Goal: Information Seeking & Learning: Learn about a topic

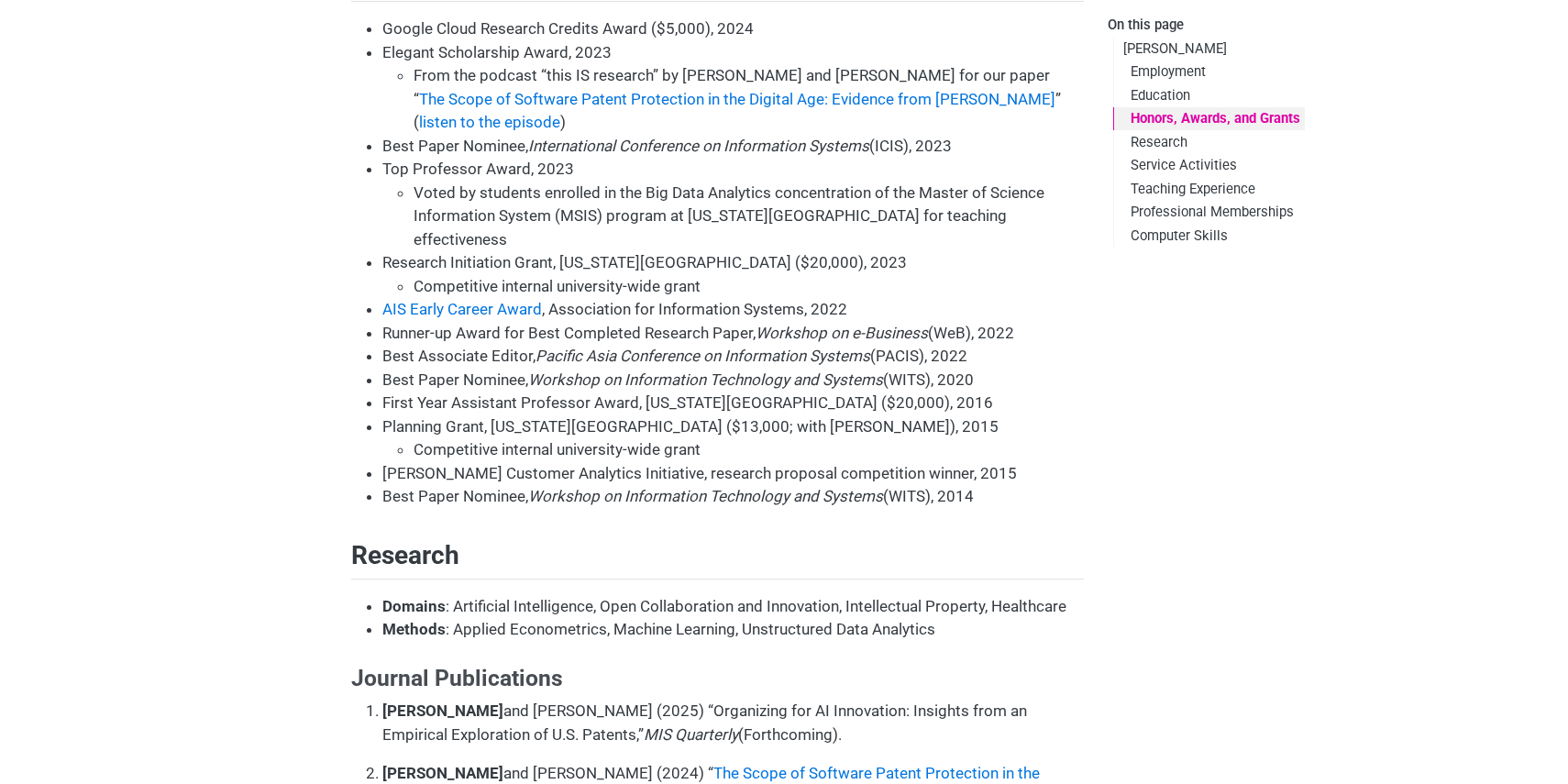
scroll to position [1250, 0]
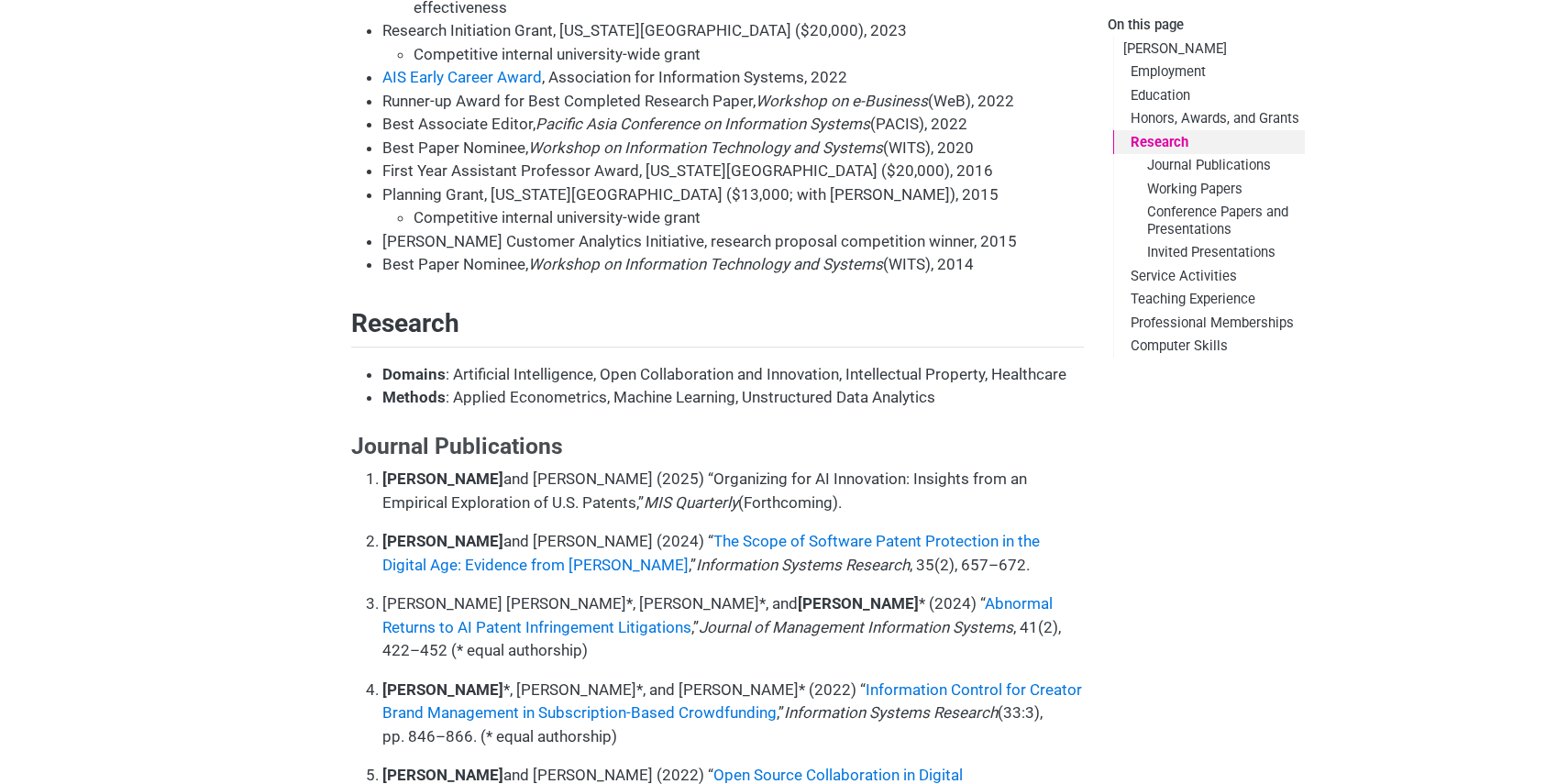
click at [644, 493] on em "MIS Quarterly" at bounding box center [691, 503] width 95 height 19
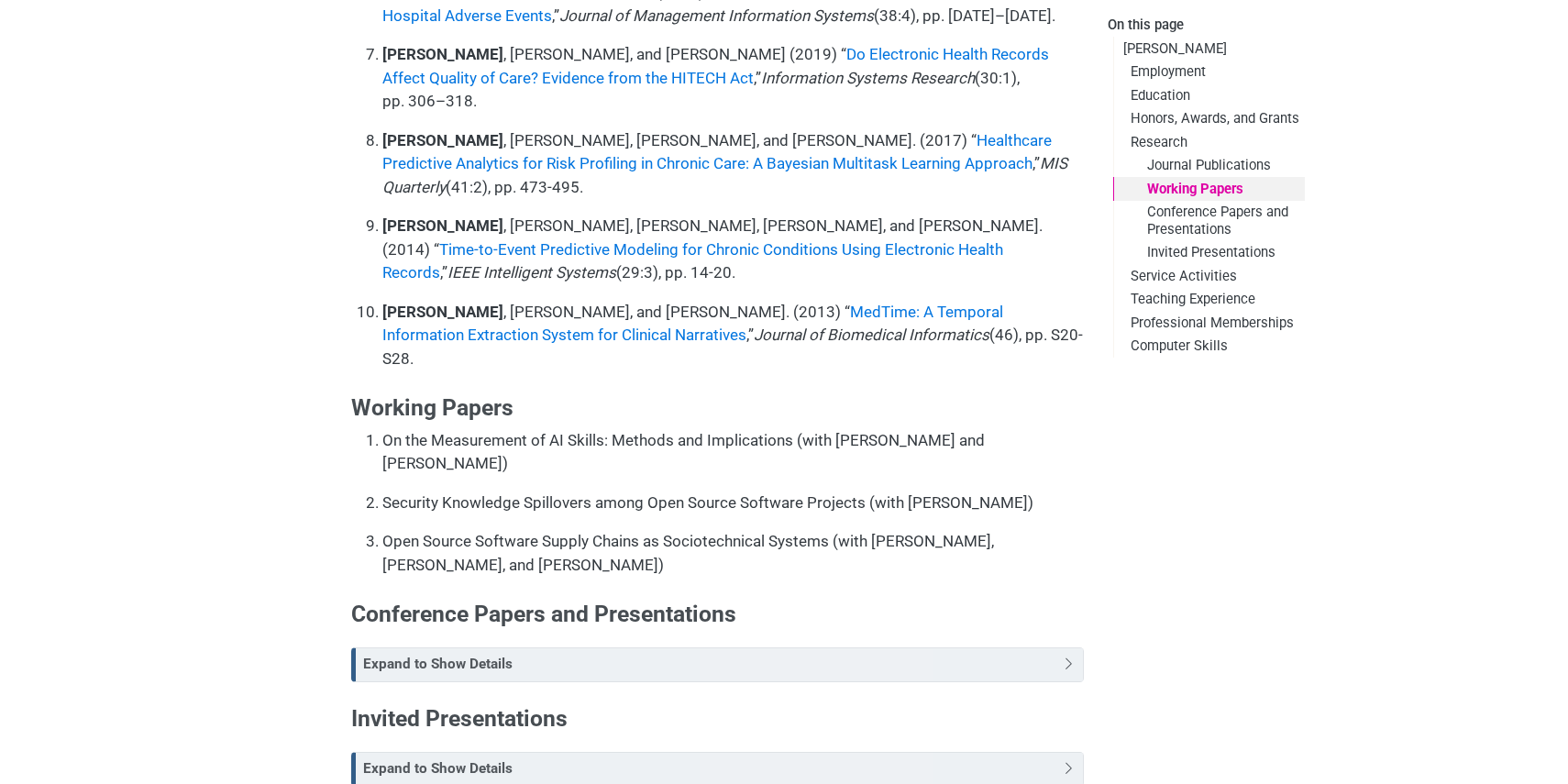
scroll to position [2169, 0]
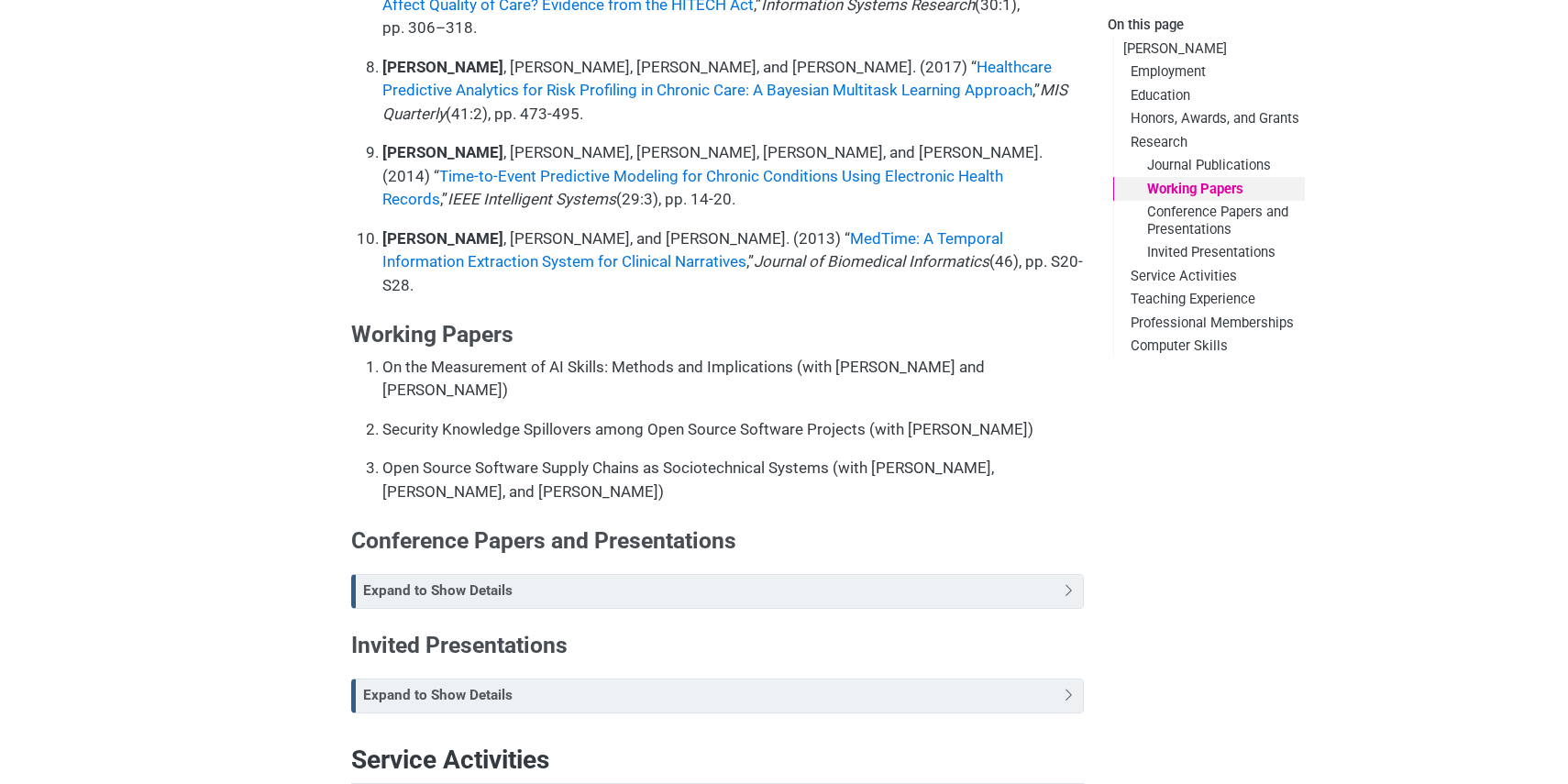
click at [582, 581] on div "Expand to Show Details" at bounding box center [711, 591] width 695 height 21
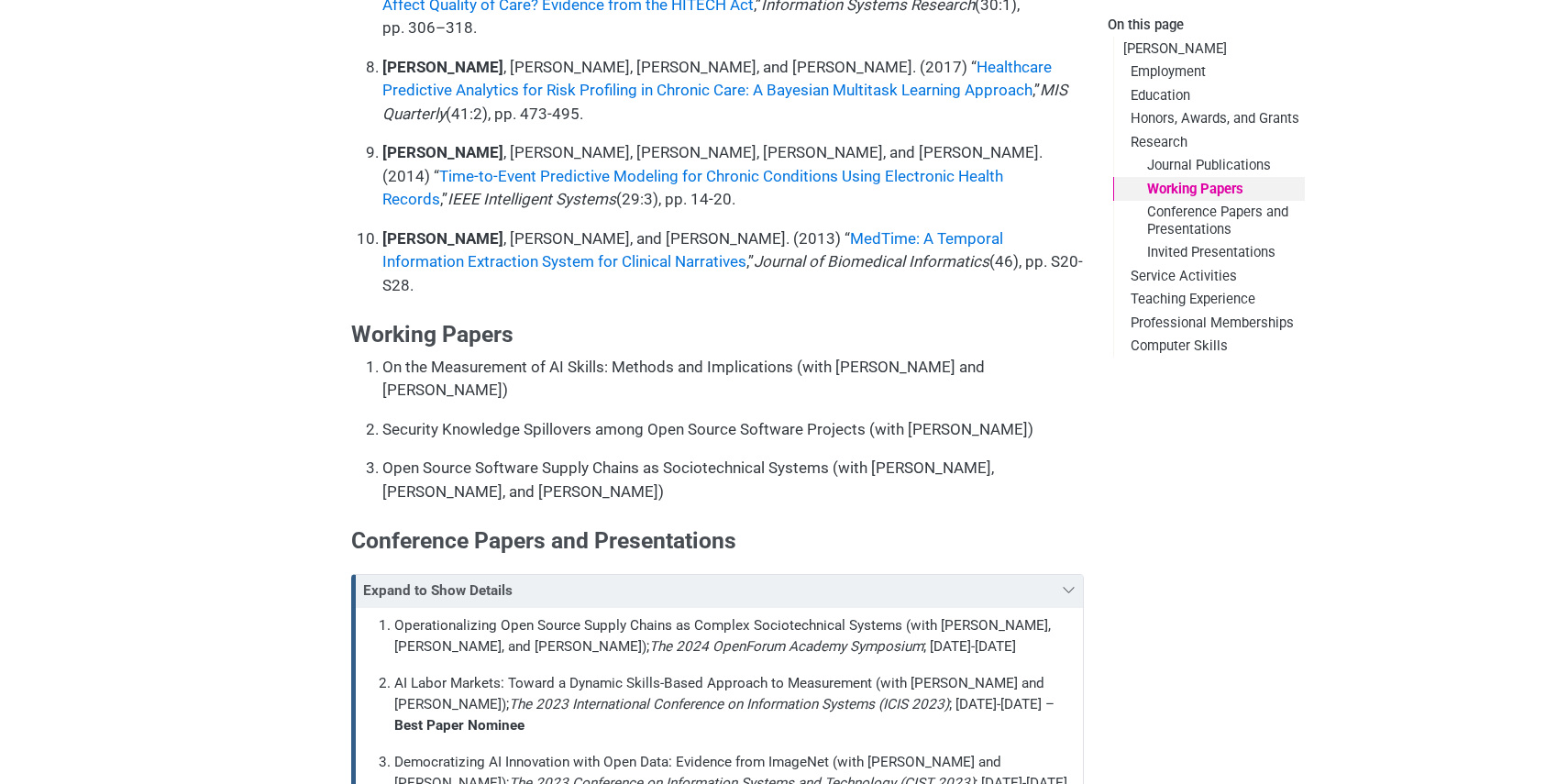
click at [582, 581] on div "Expand to Show Details" at bounding box center [711, 591] width 695 height 21
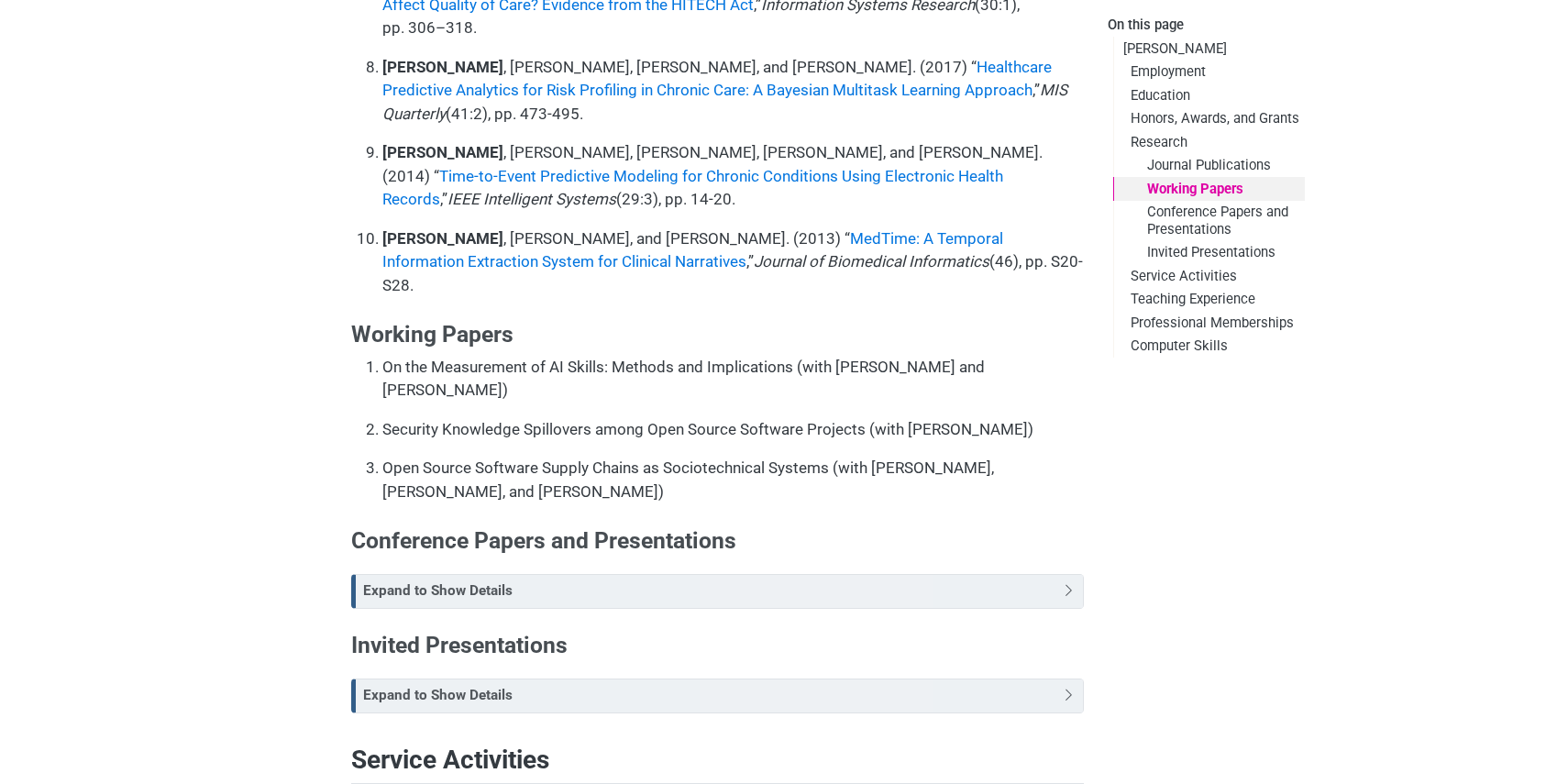
click at [596, 685] on div "Expand to Show Details" at bounding box center [711, 695] width 695 height 21
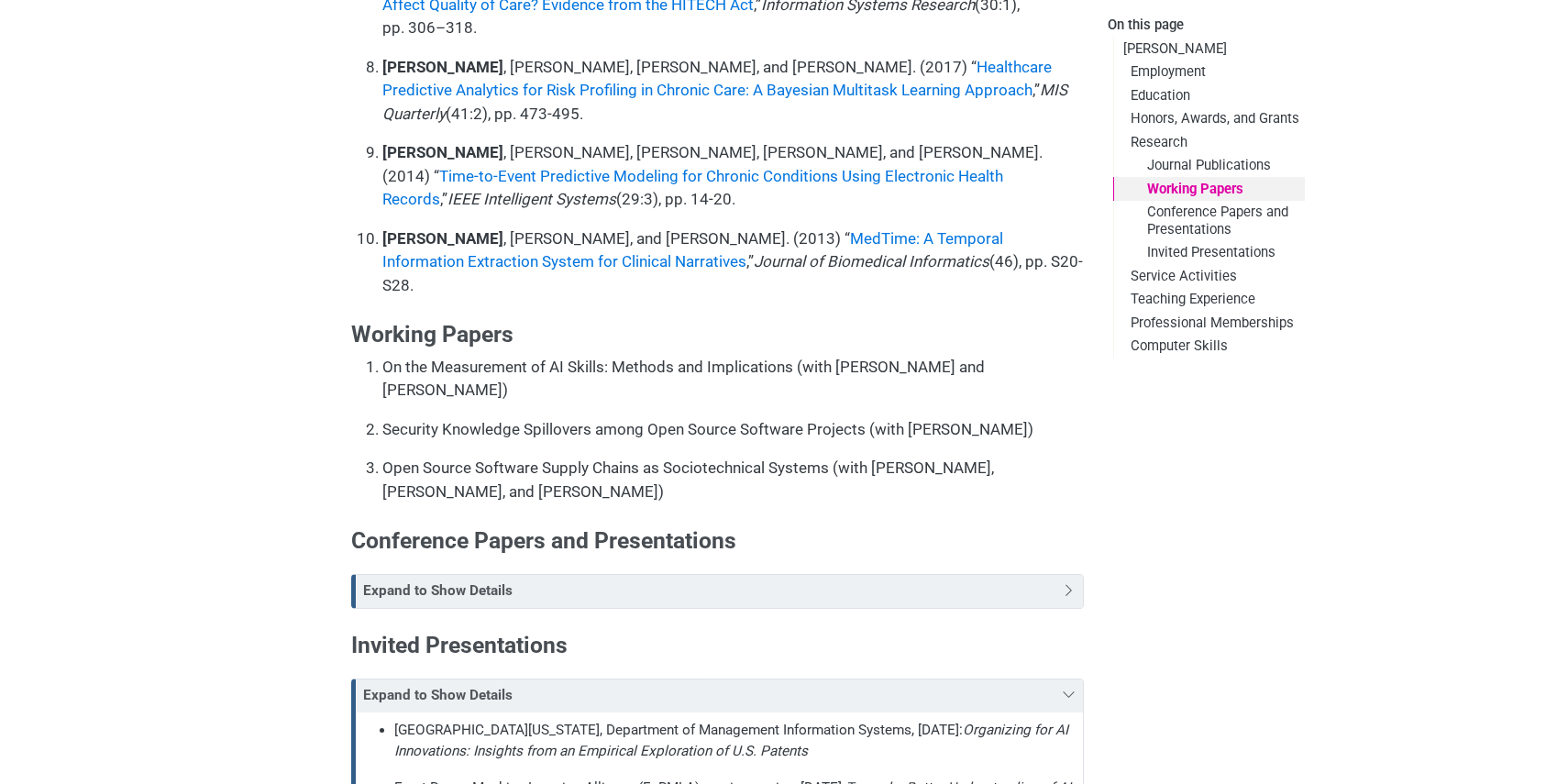
click at [596, 685] on div "Expand to Show Details" at bounding box center [711, 695] width 695 height 21
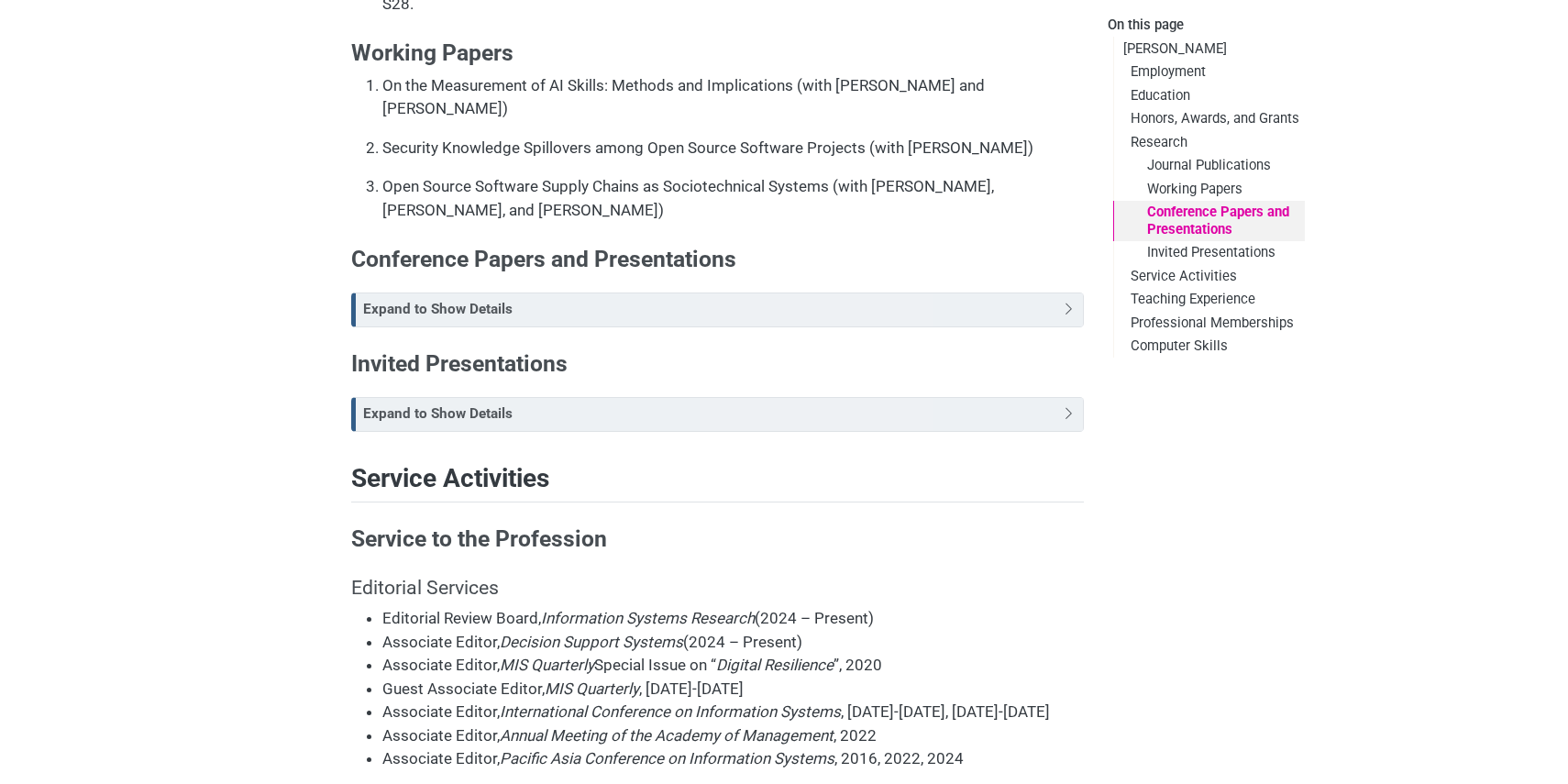
scroll to position [2651, 0]
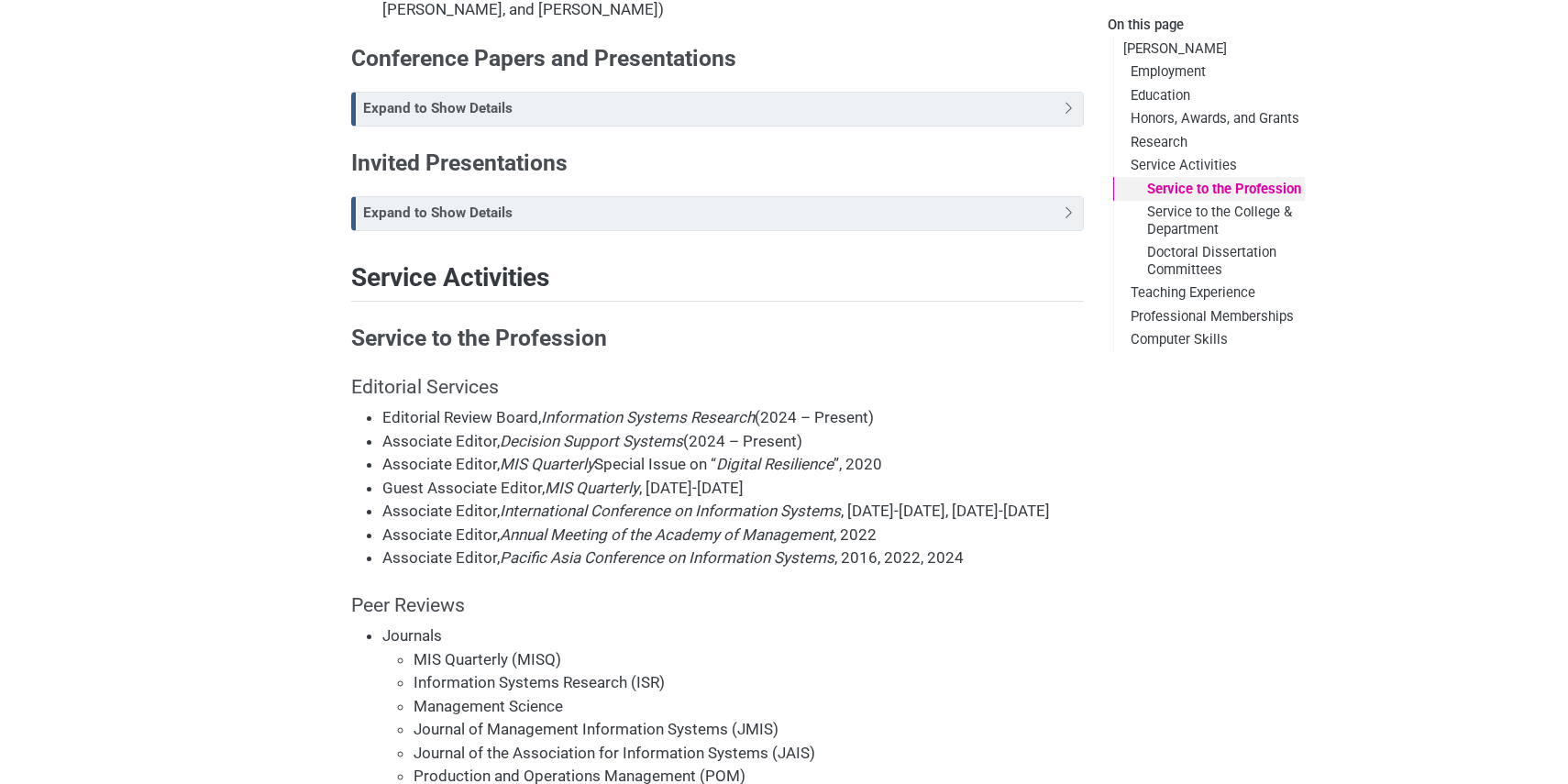
click at [596, 695] on li "Management Science" at bounding box center [748, 707] width 670 height 24
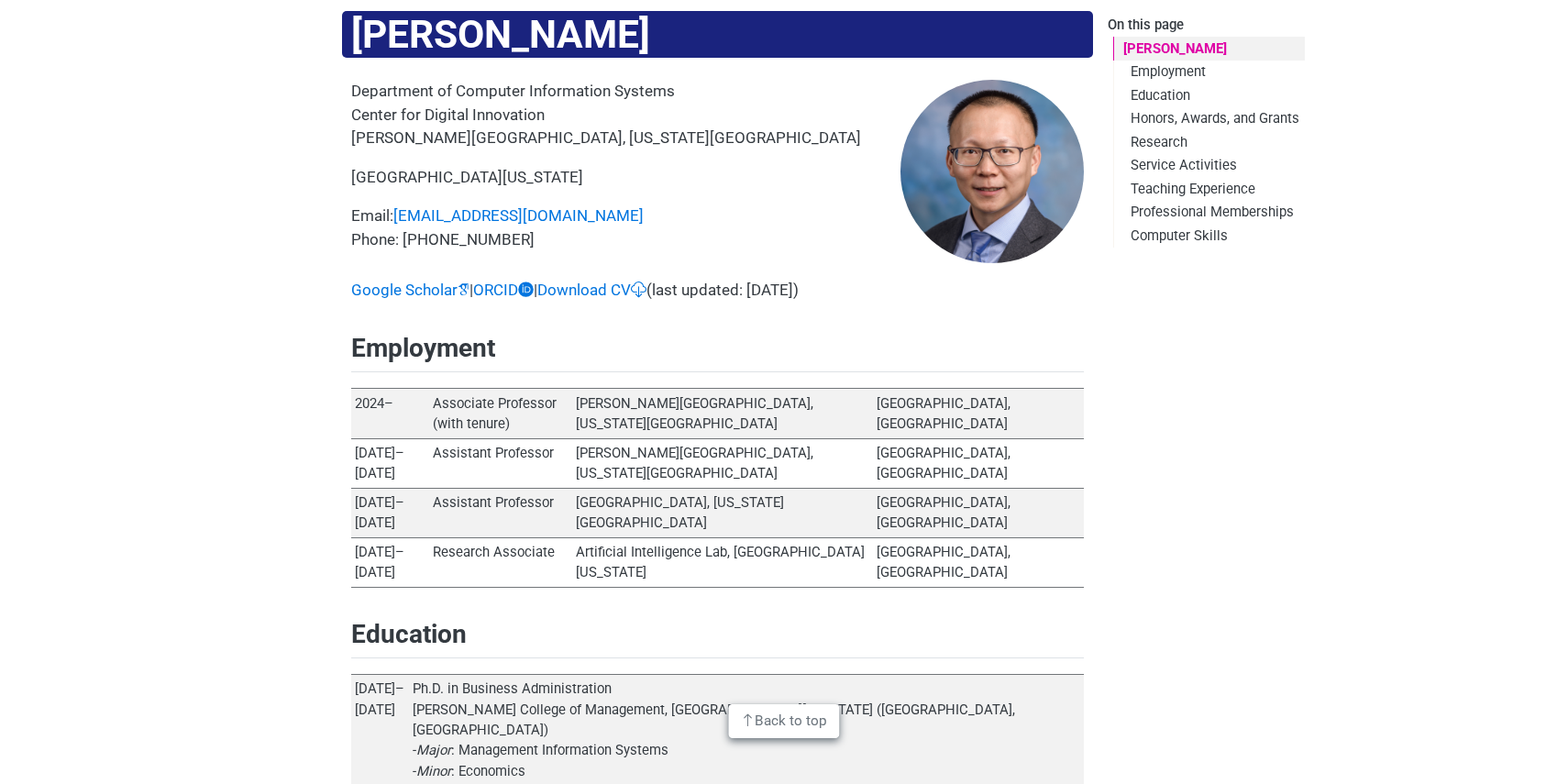
scroll to position [0, 0]
